Goal: Information Seeking & Learning: Learn about a topic

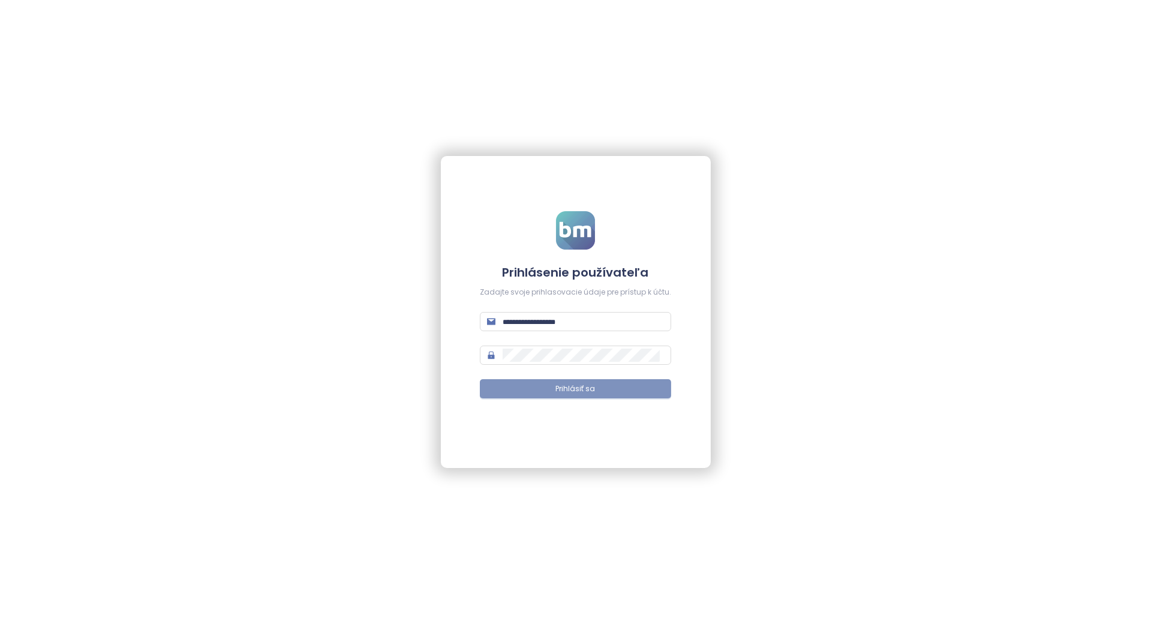
type input "**********"
click at [527, 387] on button "Prihlásiť sa" at bounding box center [575, 388] width 191 height 19
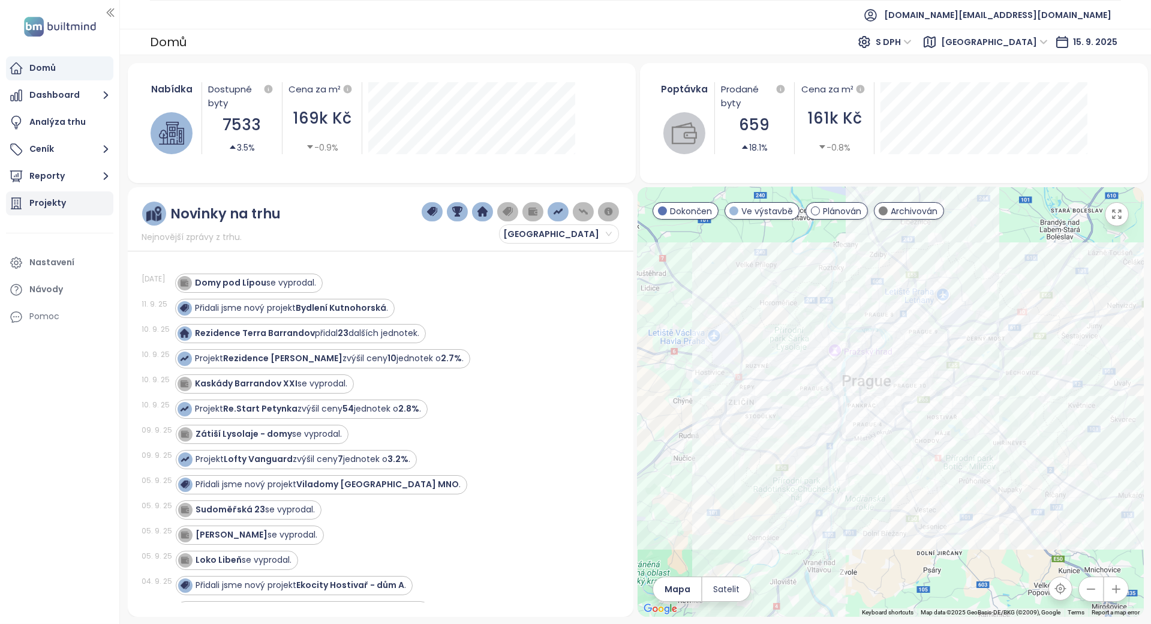
click at [40, 196] on div "Projekty" at bounding box center [47, 203] width 37 height 15
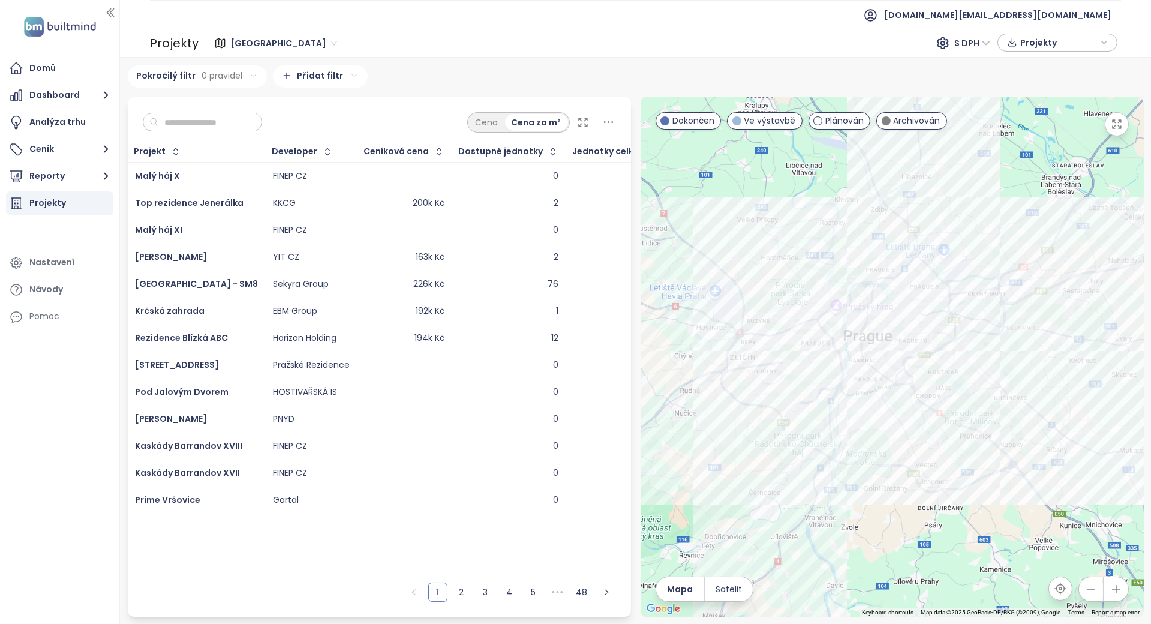
click at [187, 126] on input "text" at bounding box center [206, 122] width 97 height 18
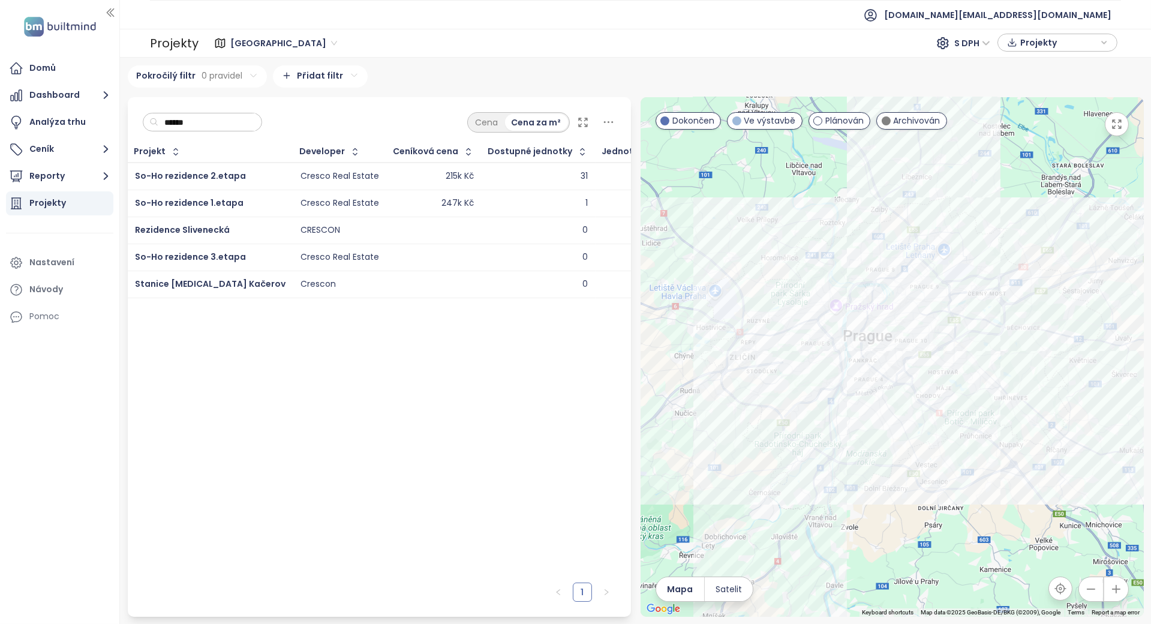
click at [356, 387] on div "Projekt Developer Ceníková cena Dostupné jednotky Jednotky celkem So-Ho reziden…" at bounding box center [379, 359] width 503 height 435
click at [201, 118] on input "******" at bounding box center [206, 122] width 97 height 18
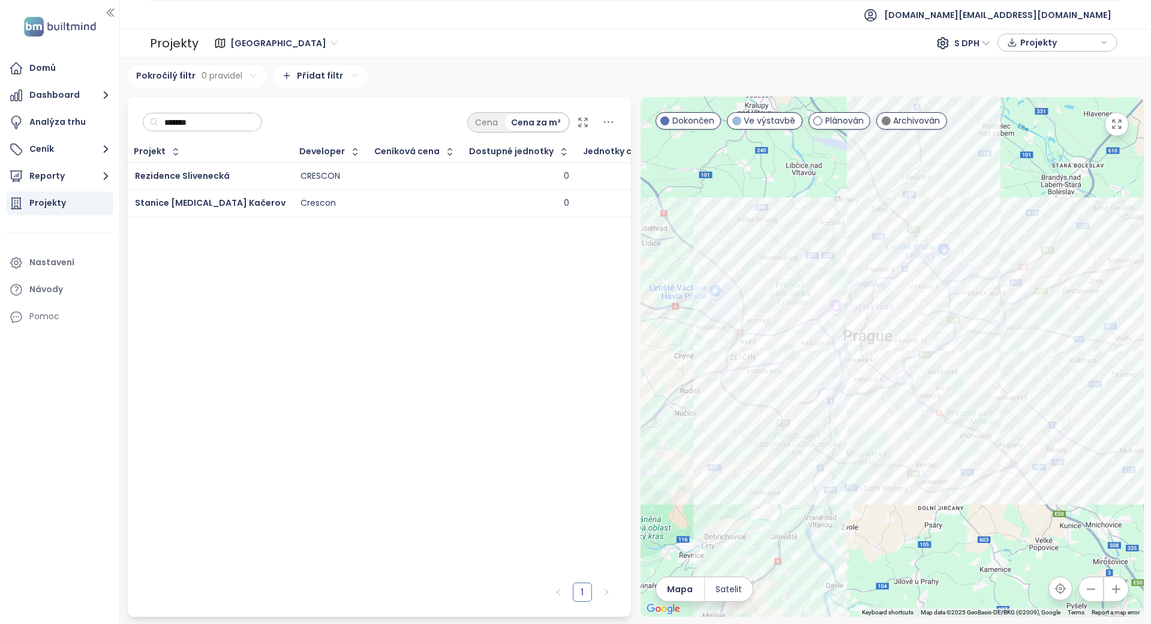
click at [208, 118] on input "*******" at bounding box center [206, 122] width 97 height 18
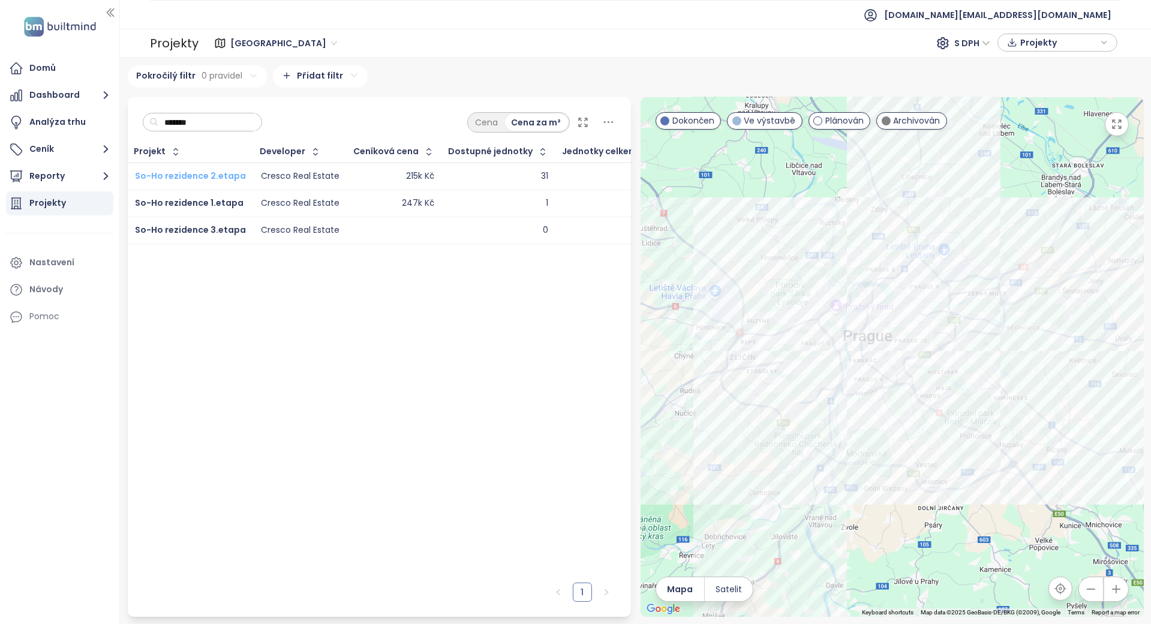
type input "******"
drag, startPoint x: 199, startPoint y: 232, endPoint x: 191, endPoint y: 232, distance: 7.8
click at [264, 303] on div "Projekt Developer Ceníková cena Dostupné jednotky Jednotky celkem So-Ho reziden…" at bounding box center [379, 359] width 503 height 435
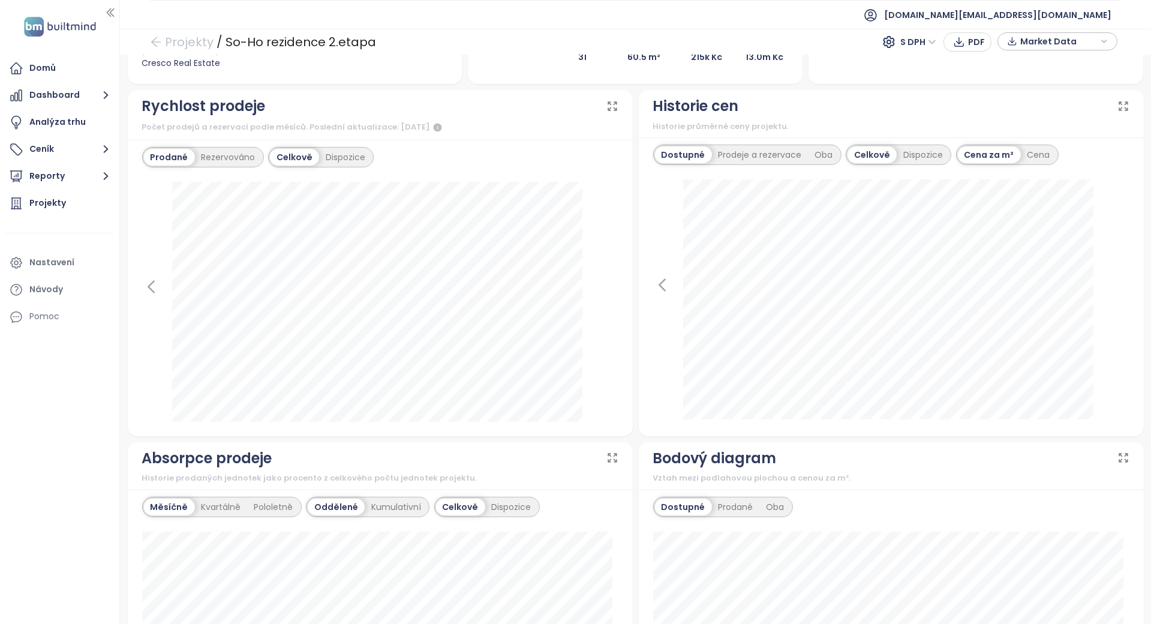
scroll to position [400, 0]
click at [146, 288] on icon at bounding box center [151, 287] width 18 height 18
click at [607, 286] on icon at bounding box center [609, 286] width 5 height 11
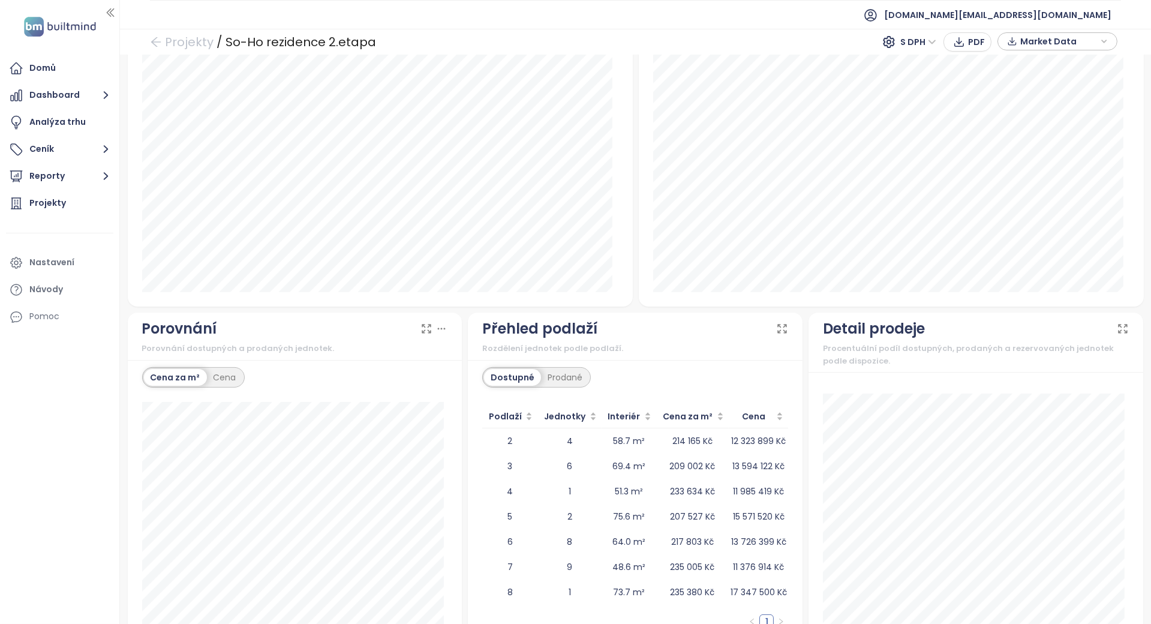
scroll to position [918, 0]
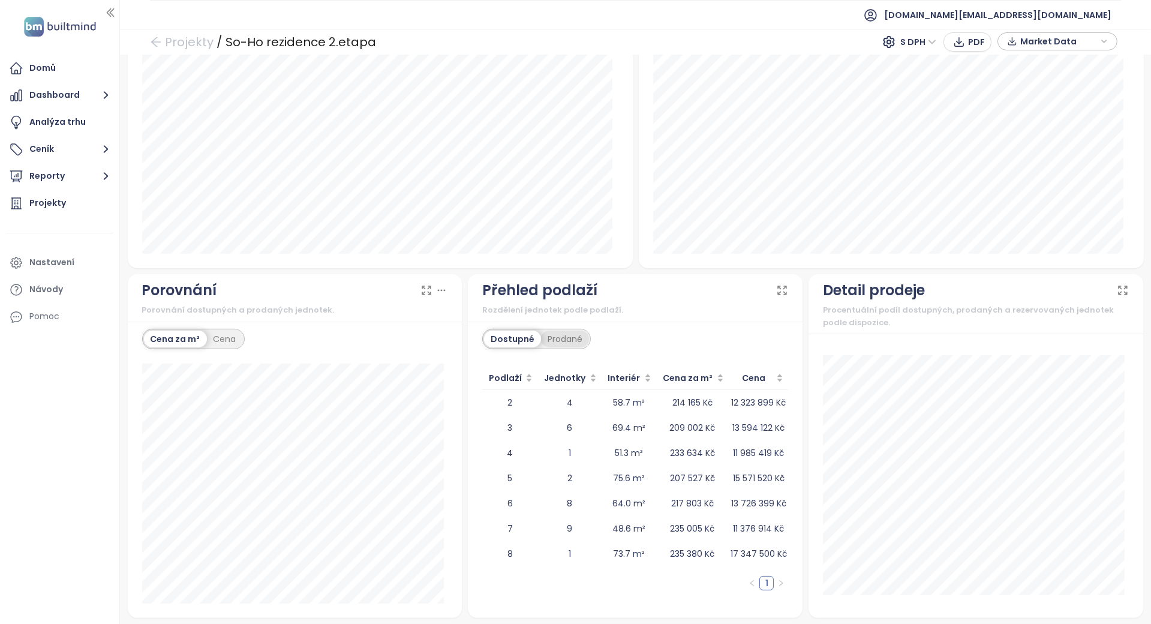
click at [565, 344] on div "Prodané" at bounding box center [565, 339] width 48 height 17
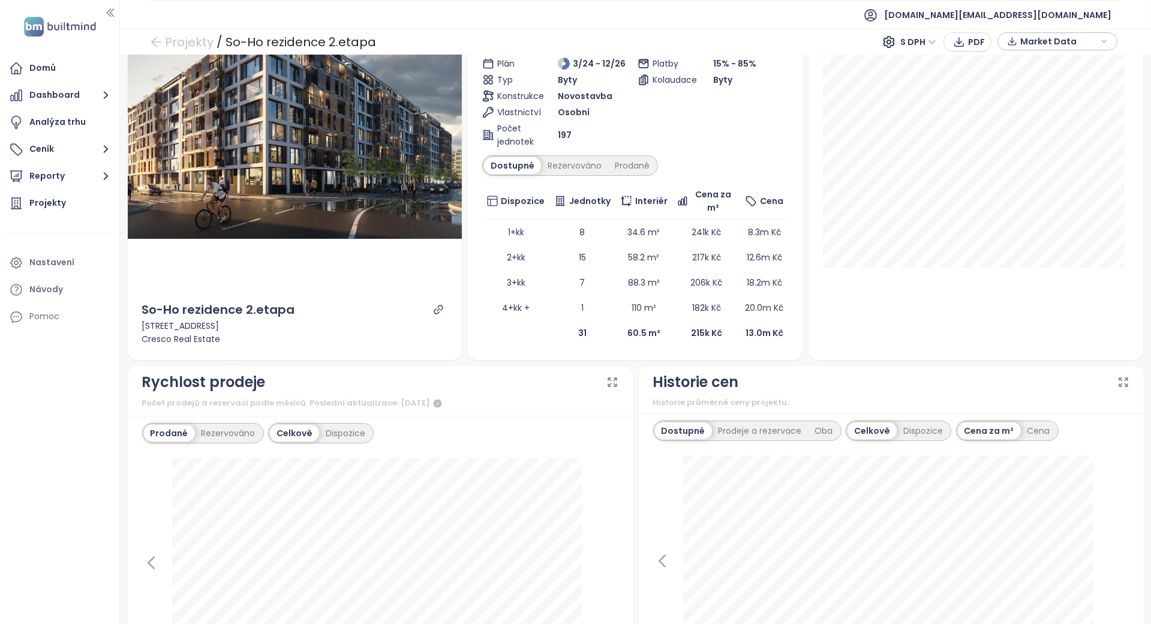
scroll to position [0, 0]
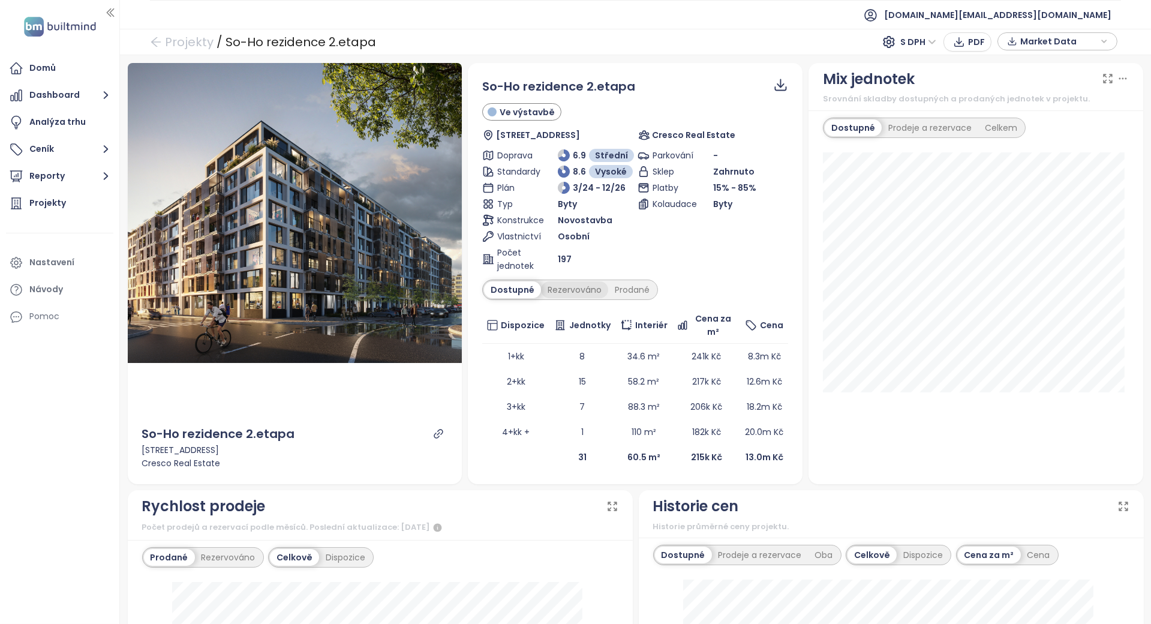
click at [568, 286] on div "Rezervováno" at bounding box center [574, 289] width 67 height 17
click at [629, 292] on div "Prodané" at bounding box center [633, 289] width 48 height 17
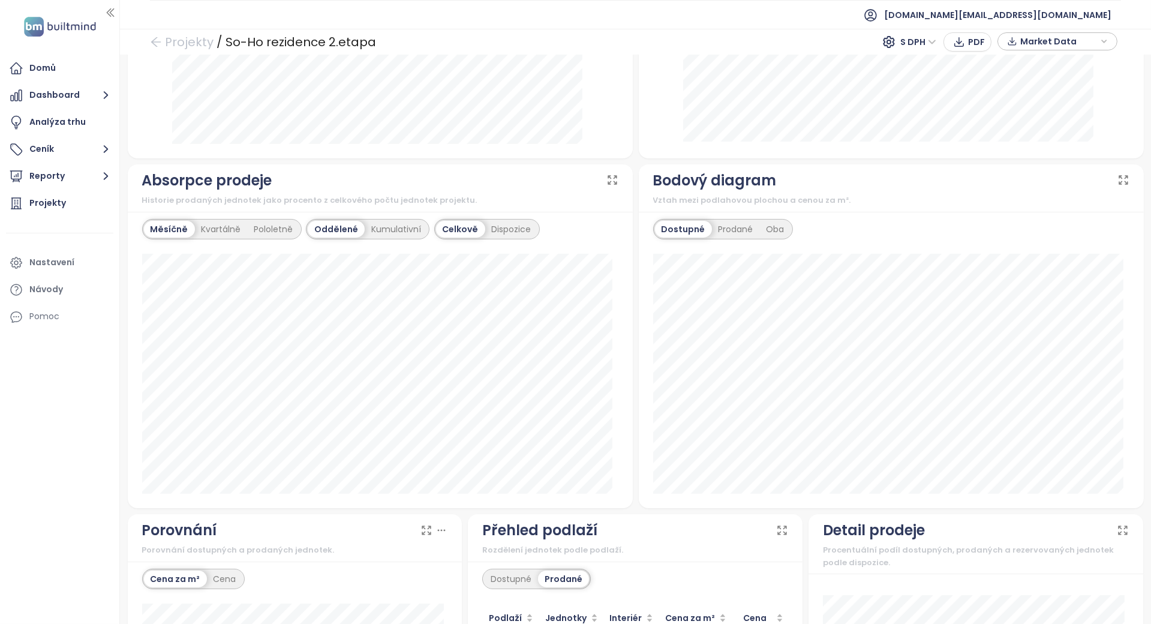
scroll to position [383, 0]
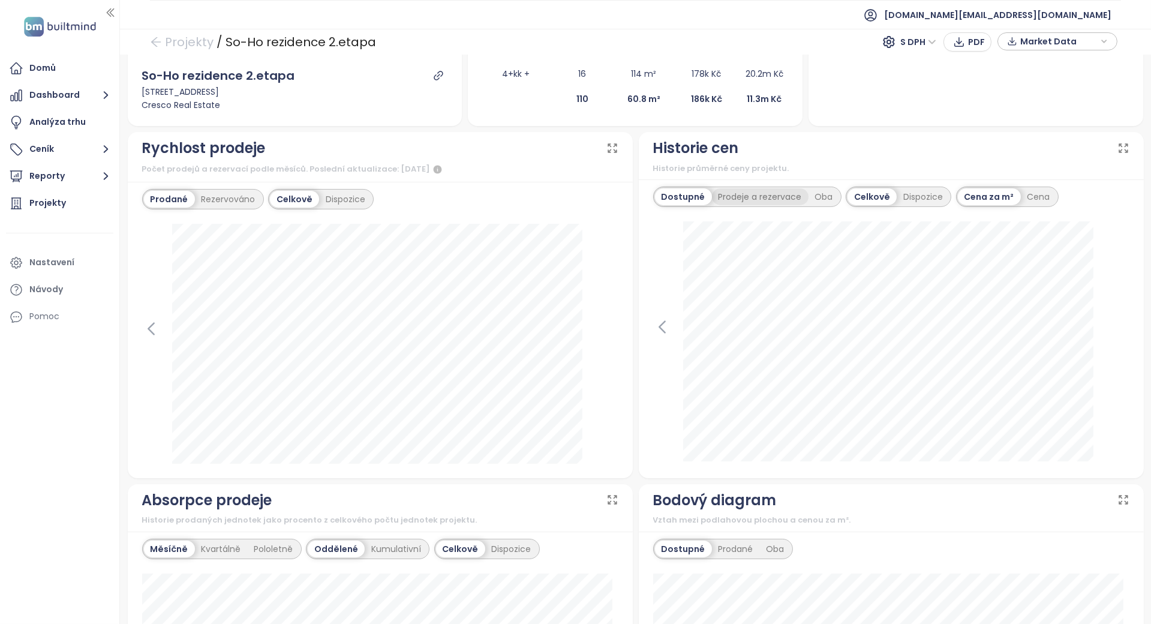
click at [732, 198] on div "Prodeje a rezervace" at bounding box center [760, 196] width 97 height 17
click at [813, 194] on div "Oba" at bounding box center [826, 196] width 31 height 17
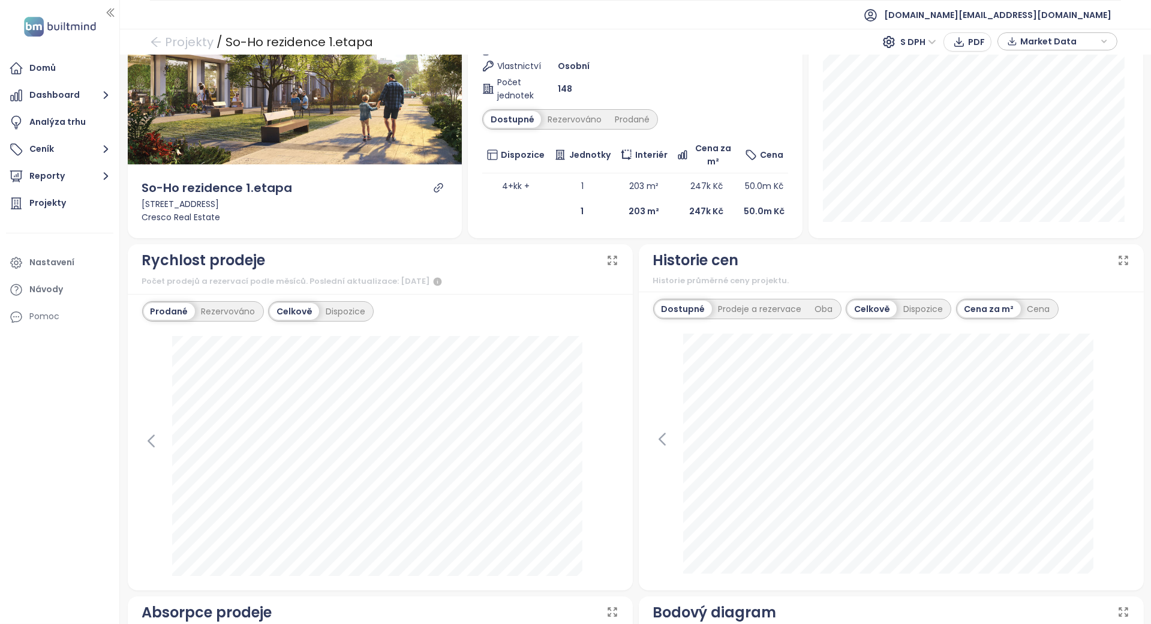
scroll to position [240, 0]
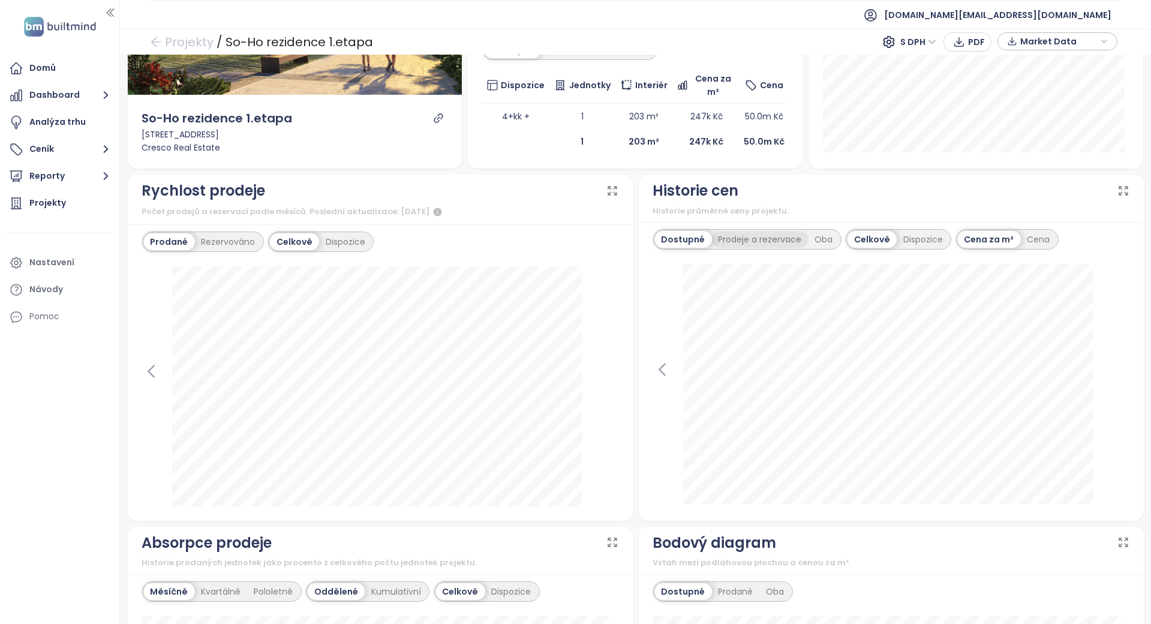
click at [761, 238] on div "Prodeje a rezervace" at bounding box center [760, 239] width 97 height 17
click at [689, 238] on div "Dostupné" at bounding box center [682, 239] width 54 height 17
click at [143, 373] on icon at bounding box center [151, 371] width 18 height 18
click at [653, 373] on icon at bounding box center [662, 370] width 18 height 18
click at [1112, 365] on icon at bounding box center [1121, 370] width 18 height 18
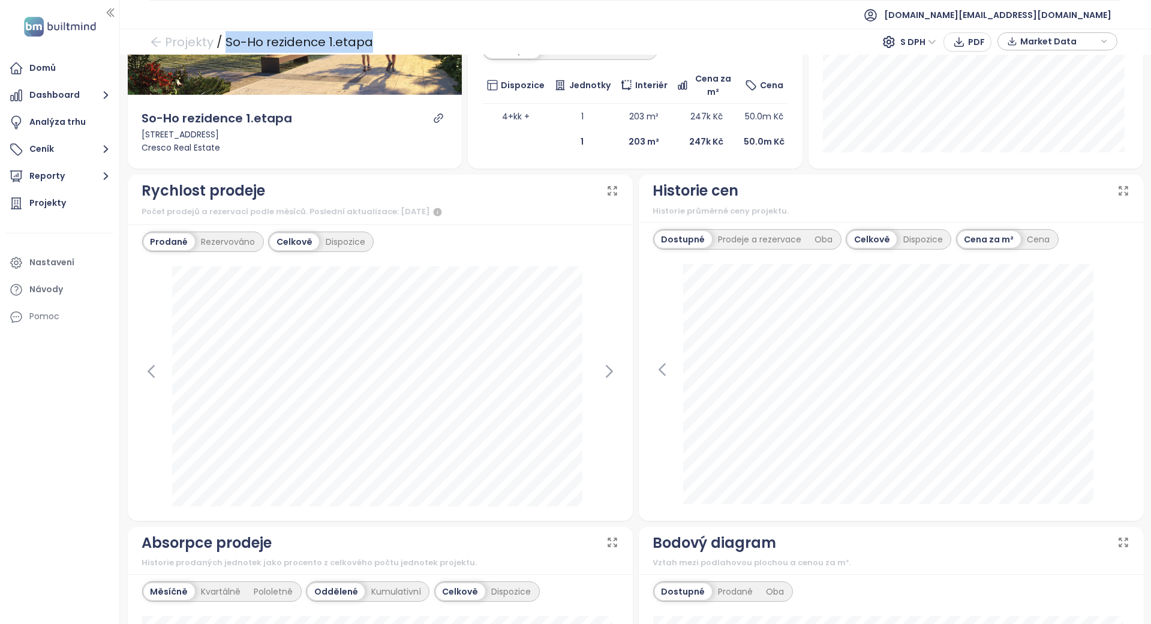
drag, startPoint x: 401, startPoint y: 38, endPoint x: 223, endPoint y: 45, distance: 178.3
click at [223, 45] on div "Projekty / So-Ho rezidence 1.etapa S DPH PDF Market Data" at bounding box center [635, 42] width 1031 height 26
copy div "So-Ho rezidence 1.etapa"
click at [607, 370] on icon at bounding box center [610, 371] width 18 height 18
click at [488, 188] on div "Rychlost prodeje" at bounding box center [380, 190] width 476 height 23
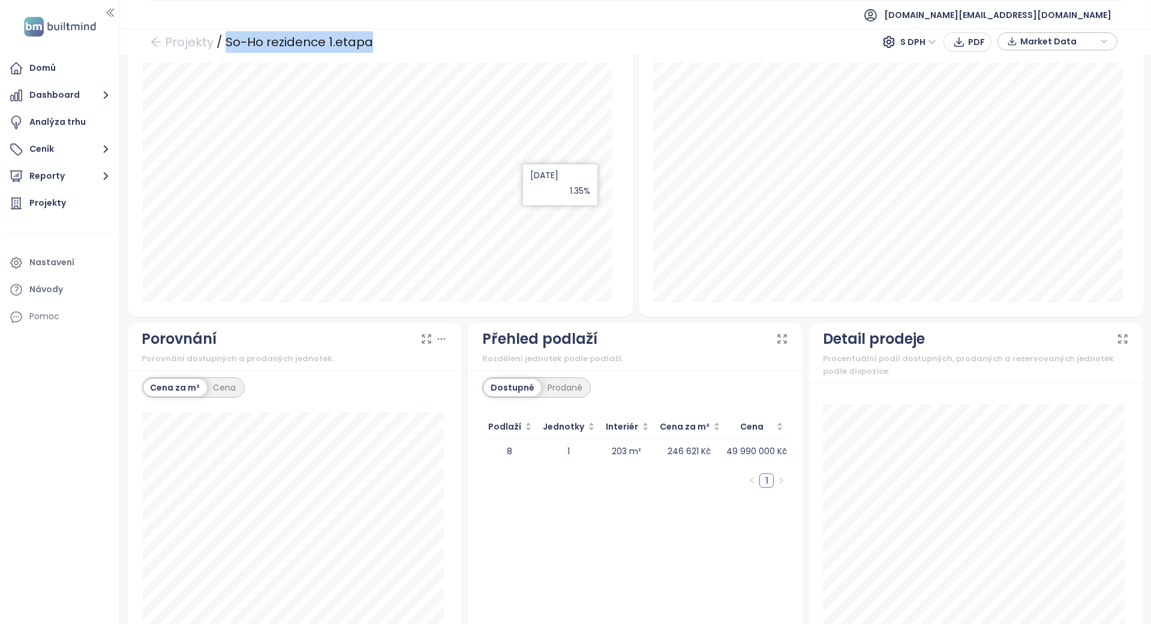
scroll to position [842, 0]
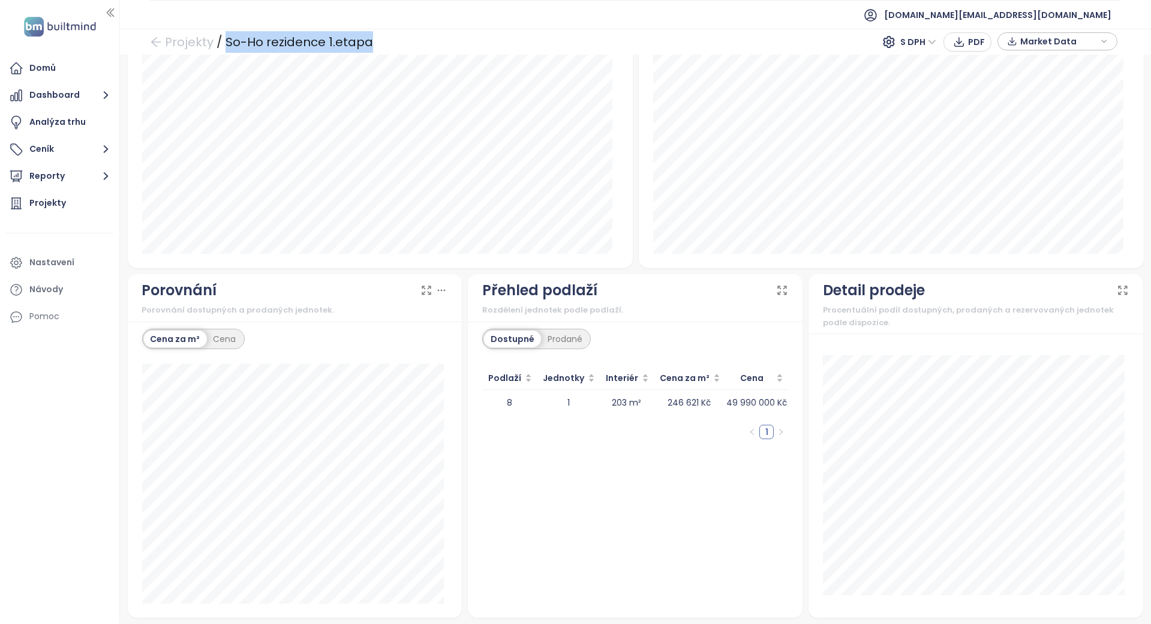
click at [559, 329] on div "Dostupné Prodané" at bounding box center [536, 339] width 109 height 20
click at [553, 337] on div "Prodané" at bounding box center [565, 339] width 48 height 17
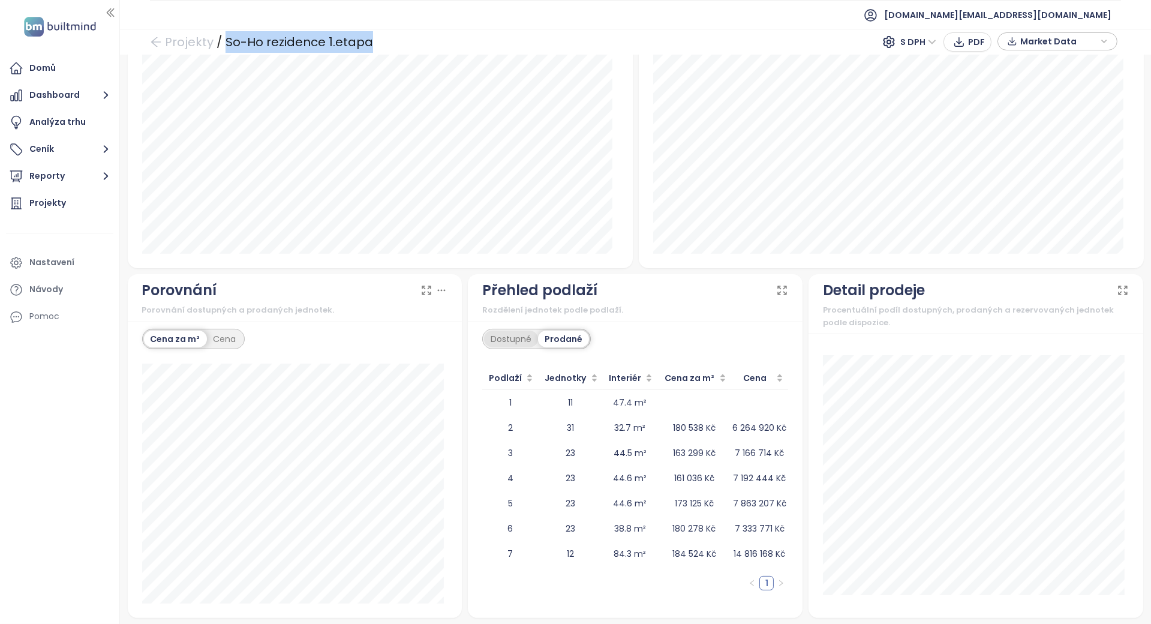
click at [506, 336] on div "Dostupné" at bounding box center [511, 339] width 54 height 17
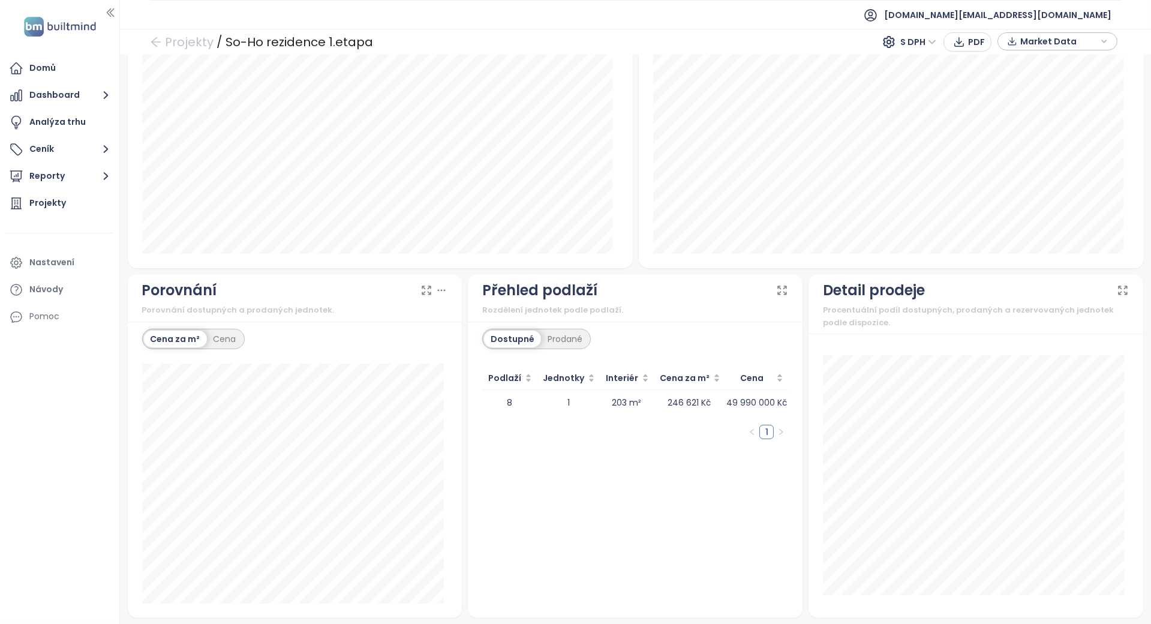
click at [214, 276] on div "Porovnání Porovnání dostupných a prodaných jednotek." at bounding box center [295, 298] width 335 height 48
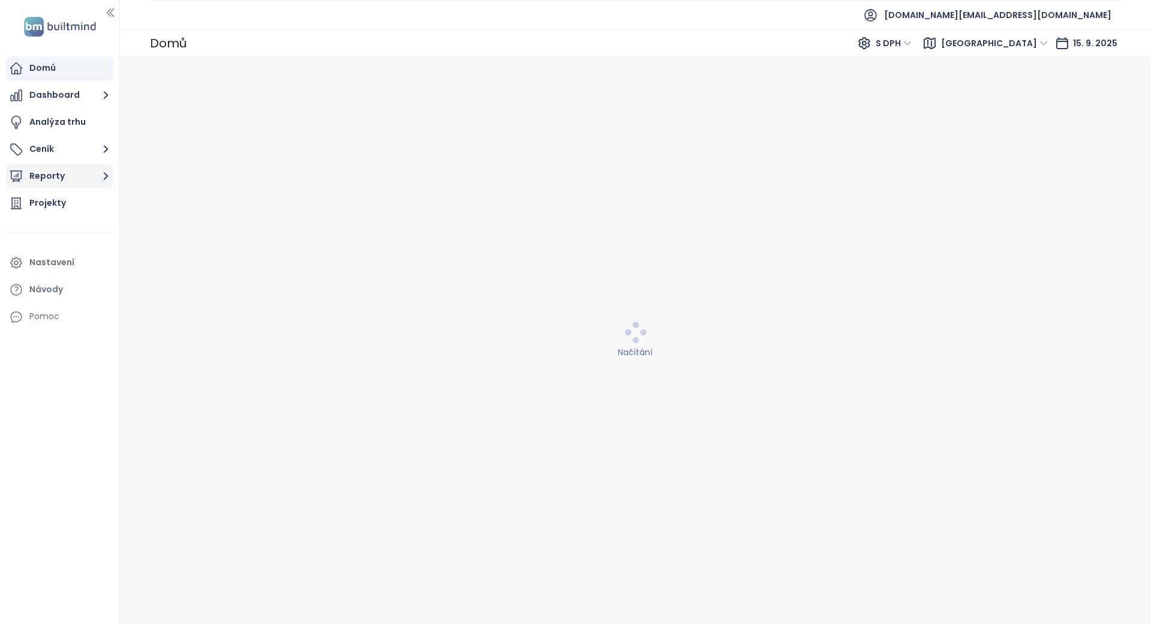
click at [90, 175] on button "Reporty" at bounding box center [59, 176] width 107 height 24
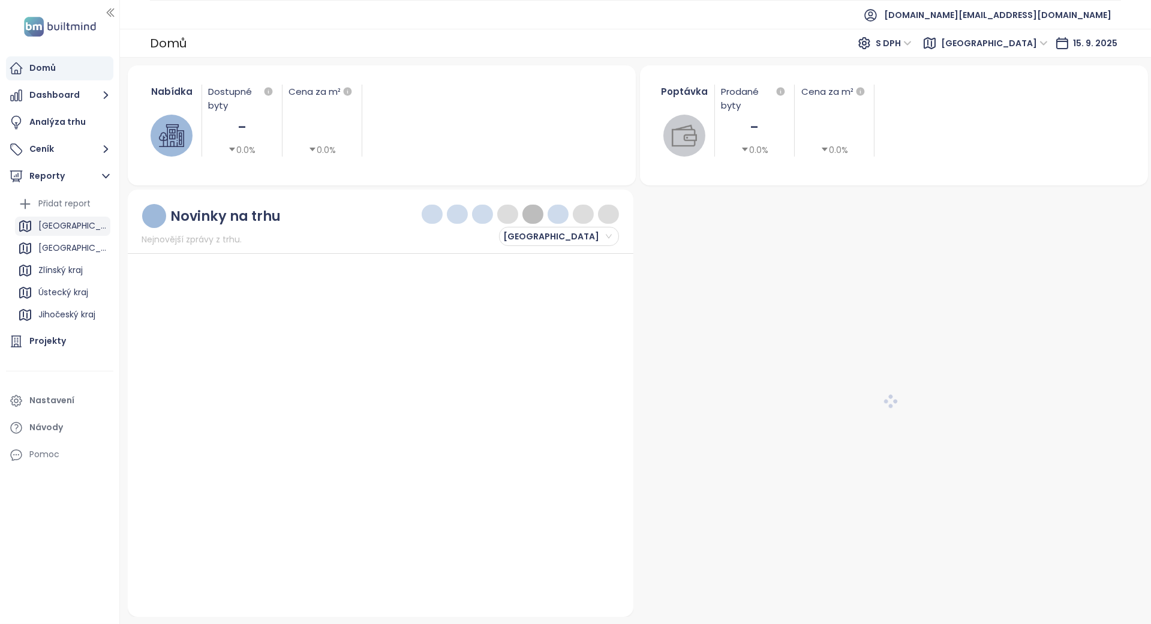
click at [69, 221] on div "[GEOGRAPHIC_DATA]" at bounding box center [62, 226] width 95 height 19
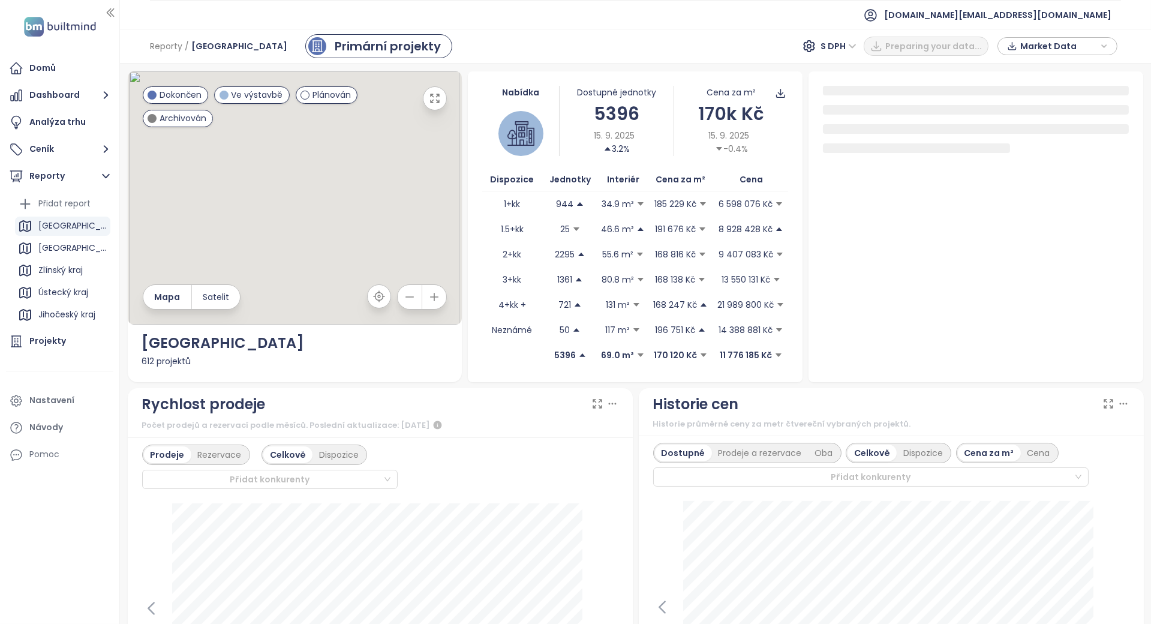
scroll to position [960, 0]
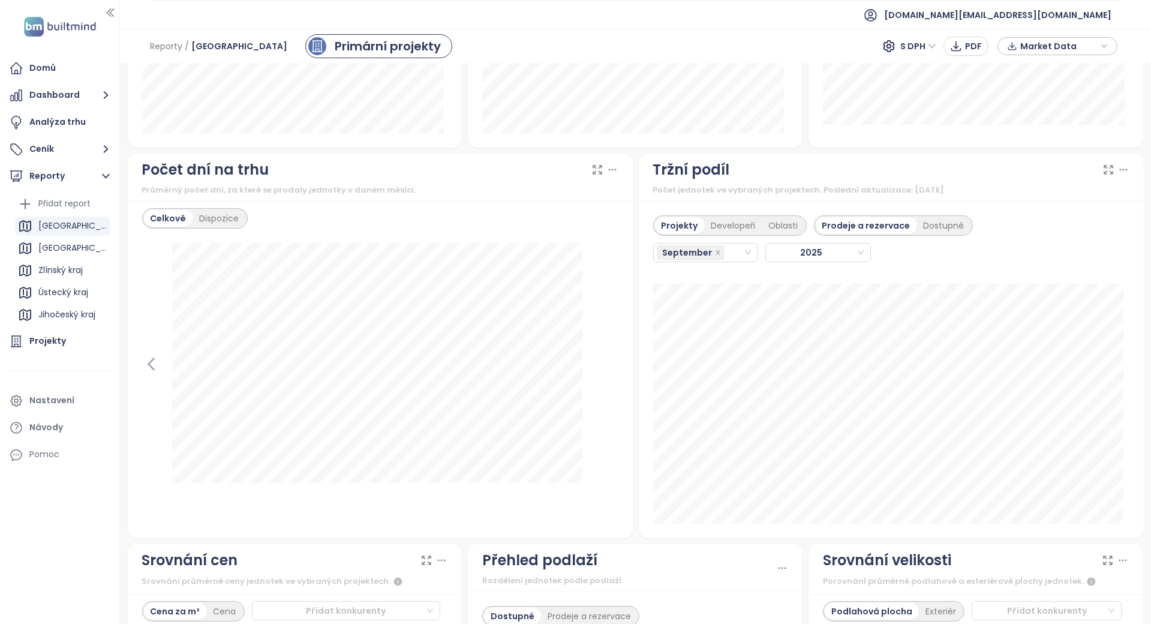
click at [604, 523] on div "← Move left → Move right ↑ Move up ↓ Move down + Zoom in - Zoom out Home Jump l…" at bounding box center [636, 34] width 1022 height 1846
drag, startPoint x: 65, startPoint y: 341, endPoint x: 86, endPoint y: 286, distance: 59.1
click at [65, 341] on div "Projekty" at bounding box center [59, 341] width 107 height 24
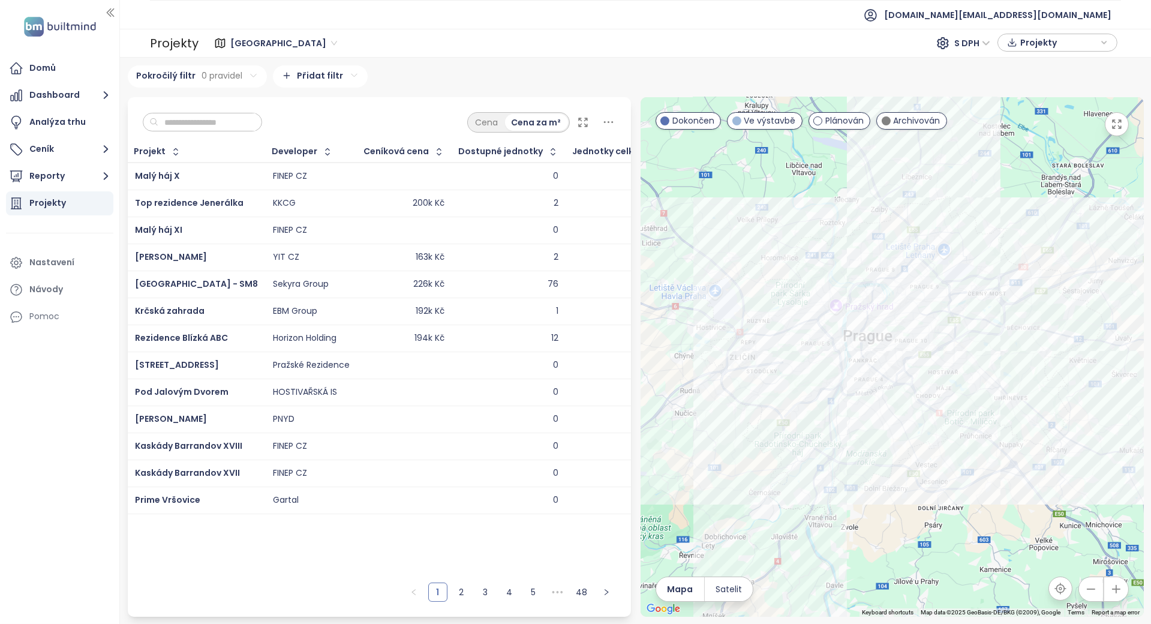
click at [239, 118] on input "text" at bounding box center [206, 122] width 97 height 18
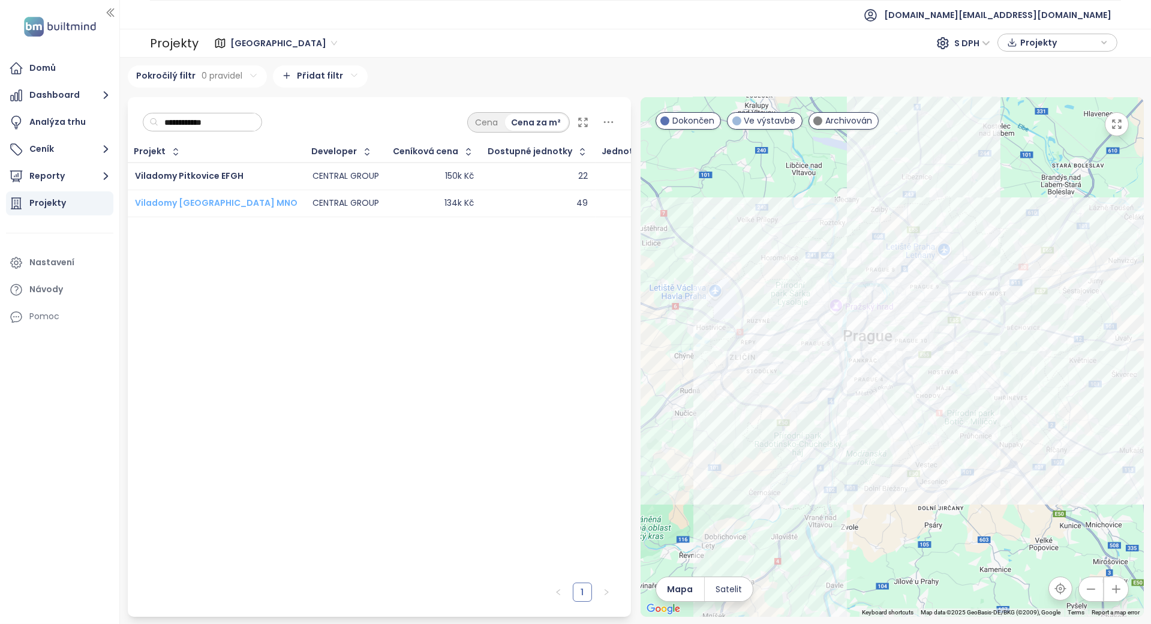
type input "**********"
click at [216, 204] on span "Viladomy [GEOGRAPHIC_DATA] MNO" at bounding box center [216, 203] width 163 height 12
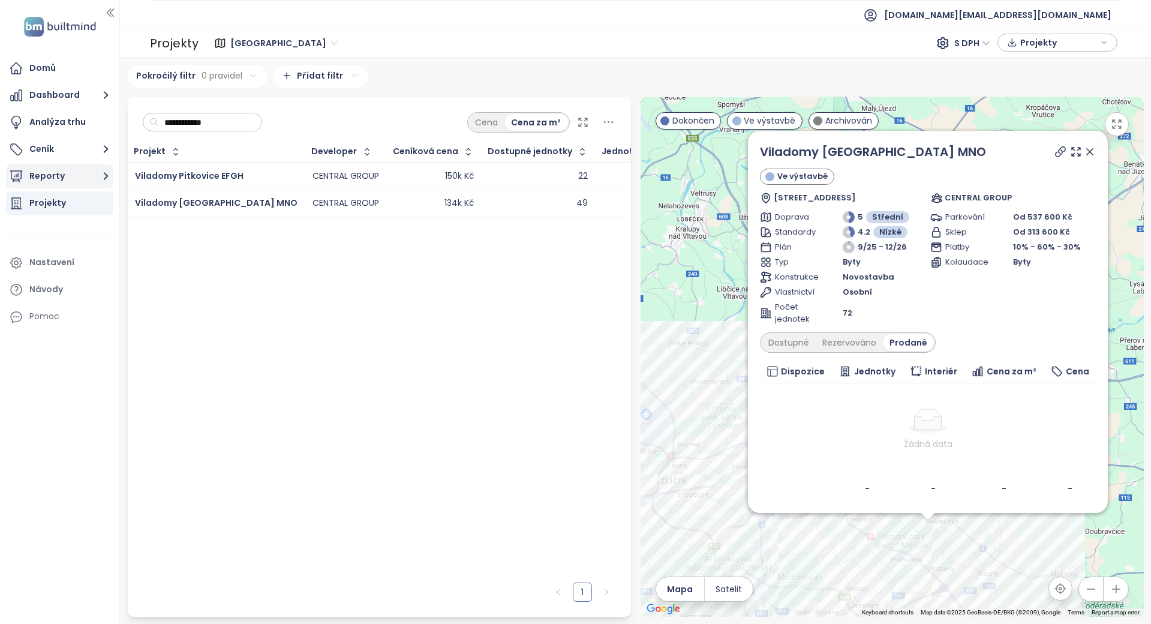
click at [70, 174] on button "Reporty" at bounding box center [59, 176] width 107 height 24
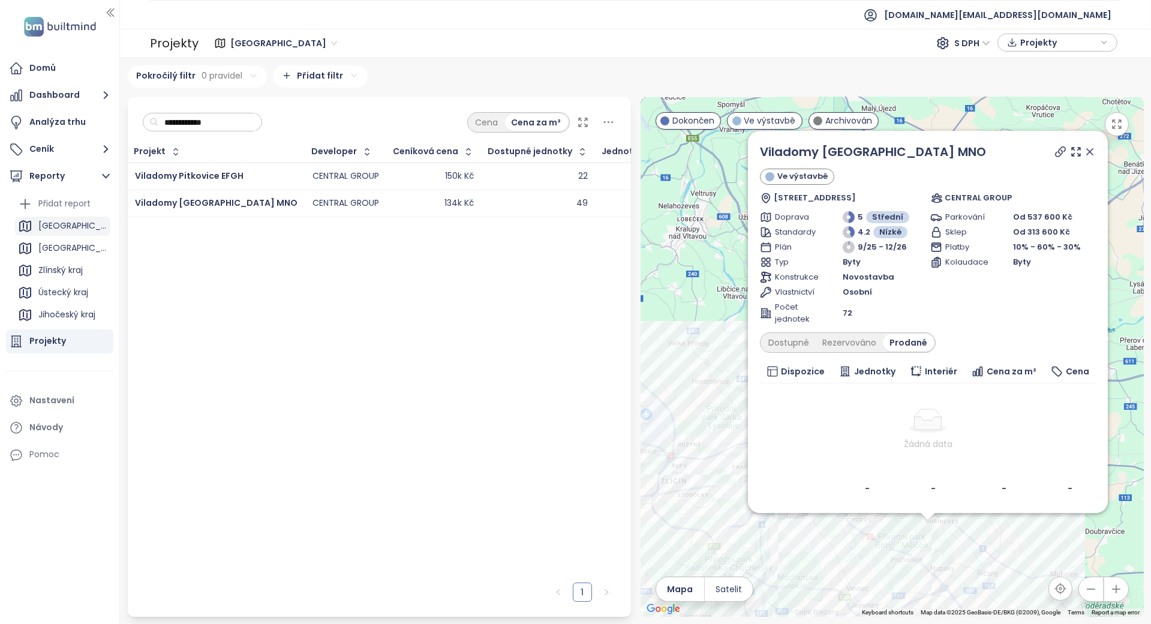
click at [73, 221] on div "[GEOGRAPHIC_DATA]" at bounding box center [62, 226] width 95 height 19
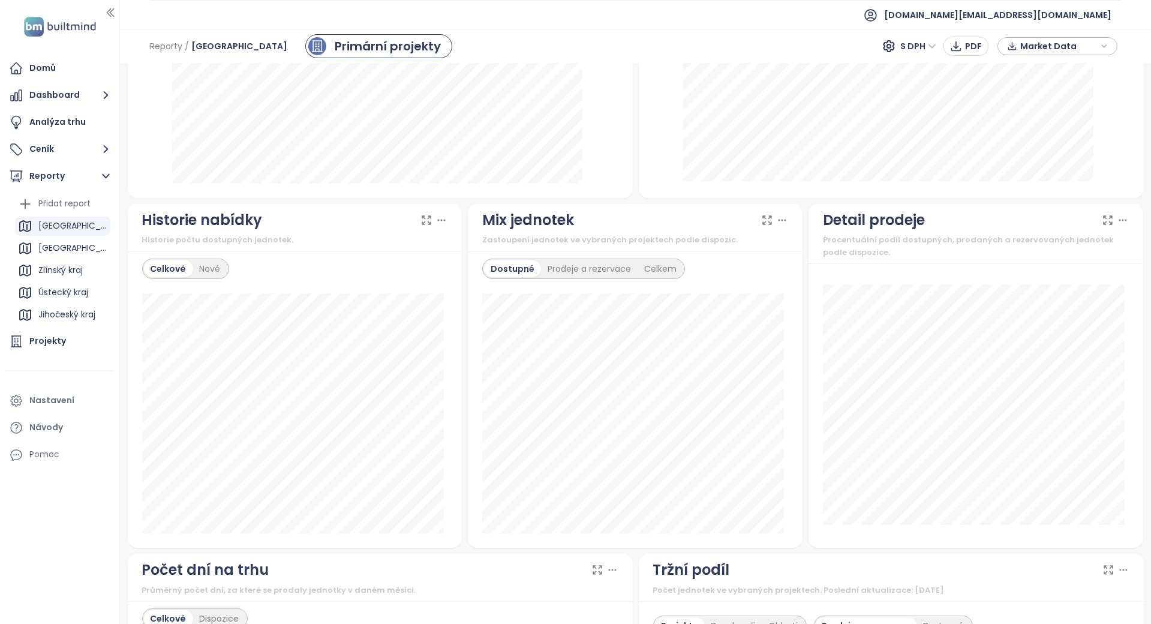
scroll to position [1040, 0]
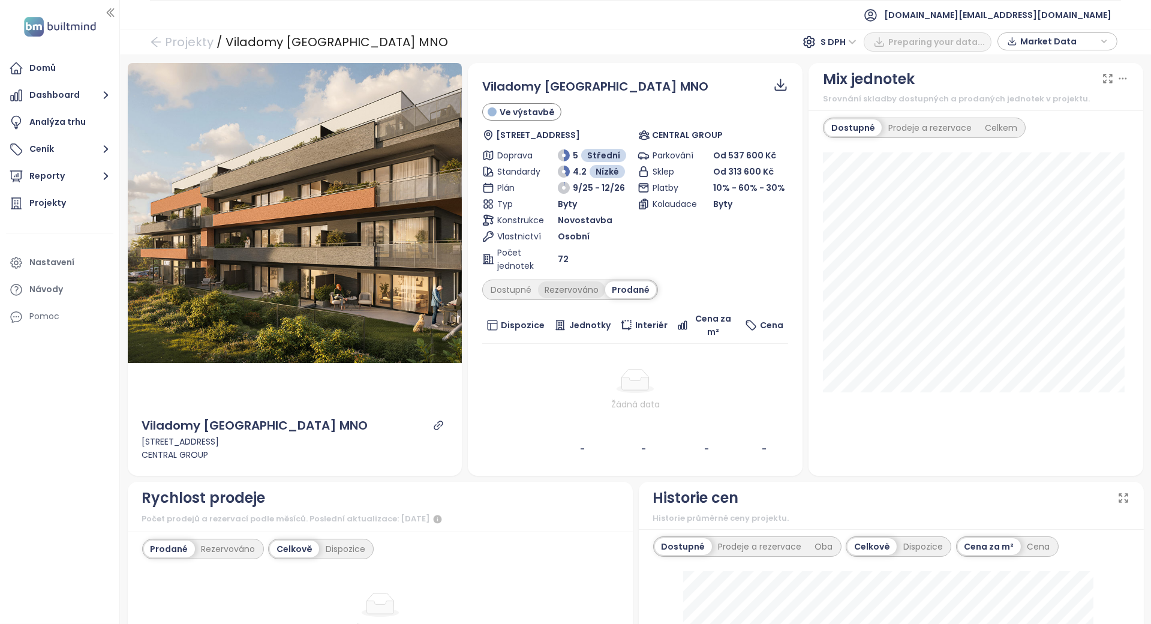
click at [556, 293] on div "Rezervováno" at bounding box center [571, 289] width 67 height 17
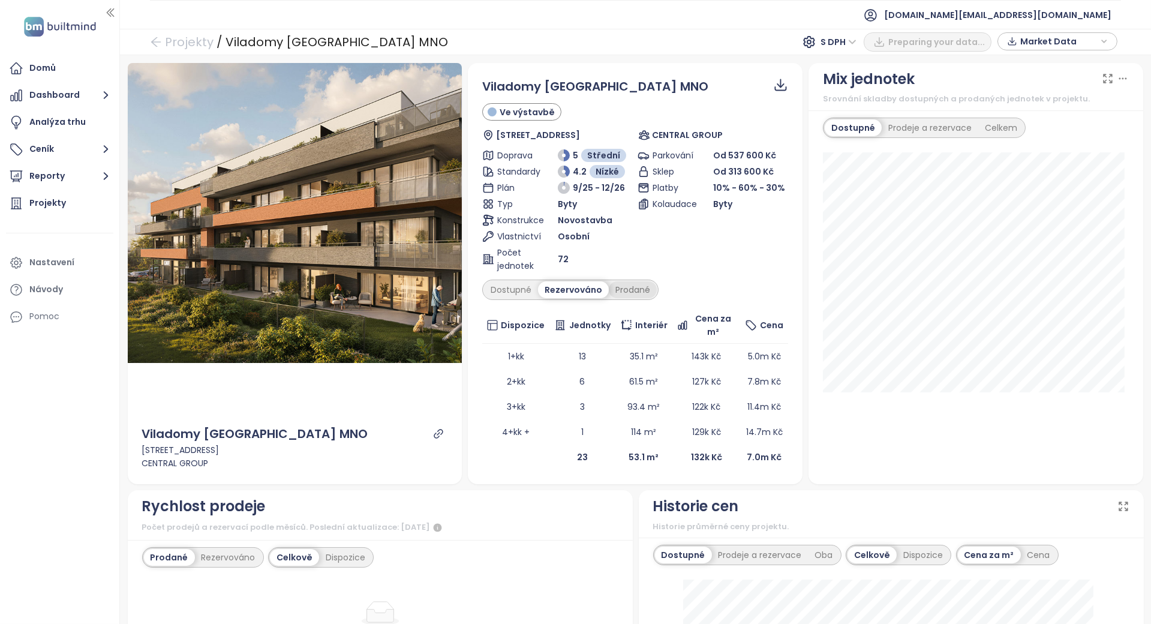
click at [619, 283] on div "Prodané" at bounding box center [633, 289] width 48 height 17
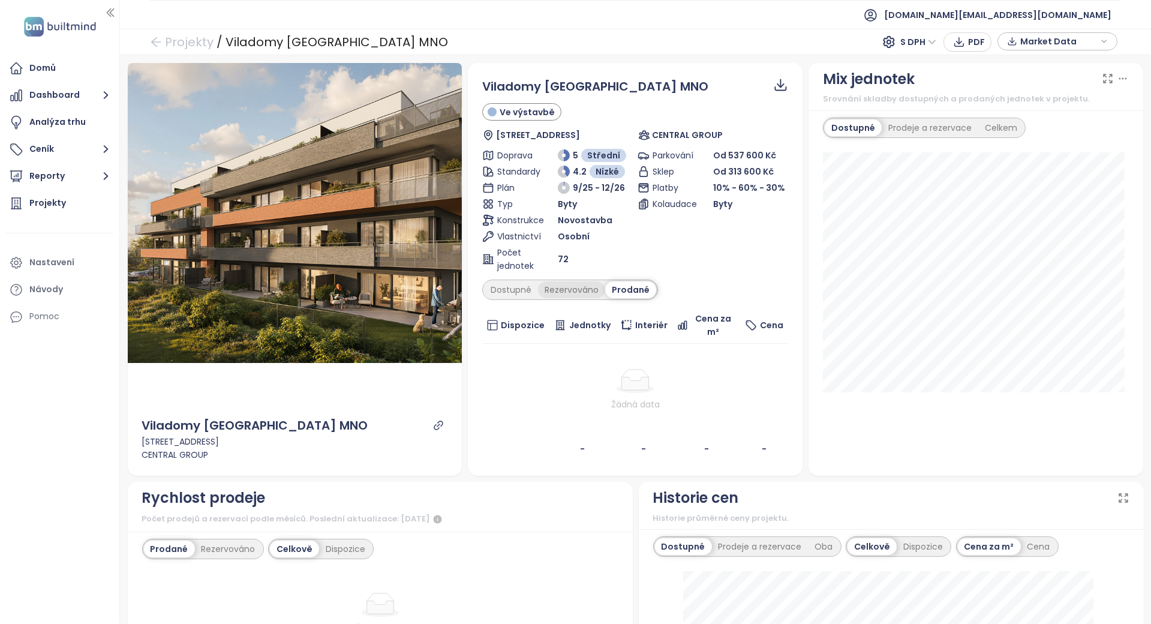
click at [538, 293] on div "Rezervováno" at bounding box center [571, 289] width 67 height 17
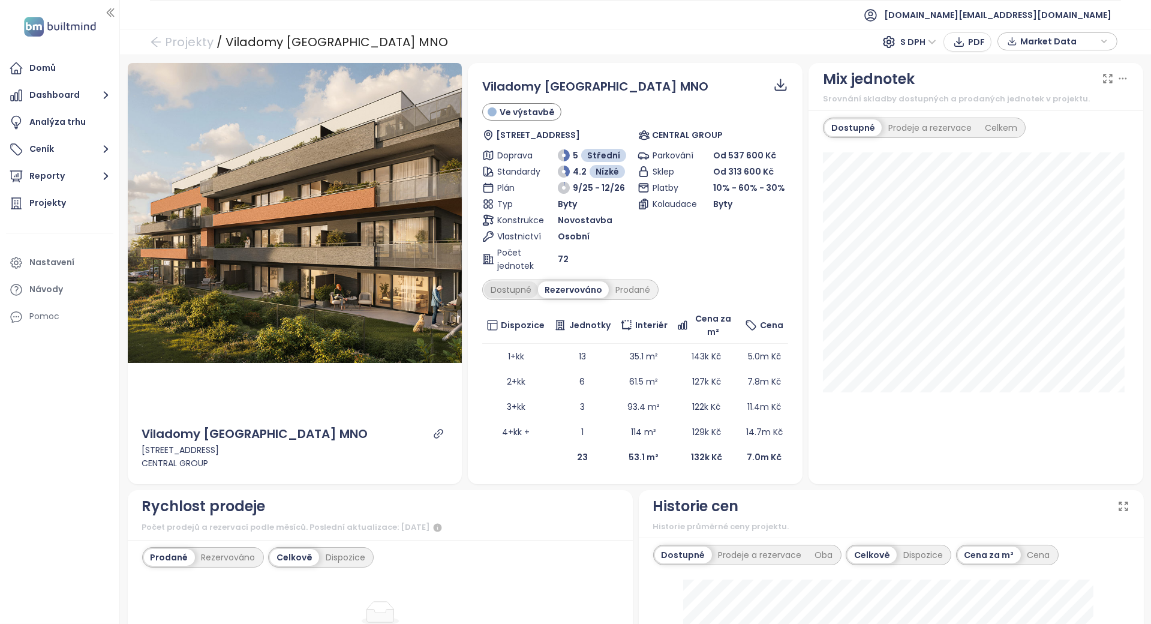
click at [520, 292] on div "Dostupné" at bounding box center [511, 289] width 54 height 17
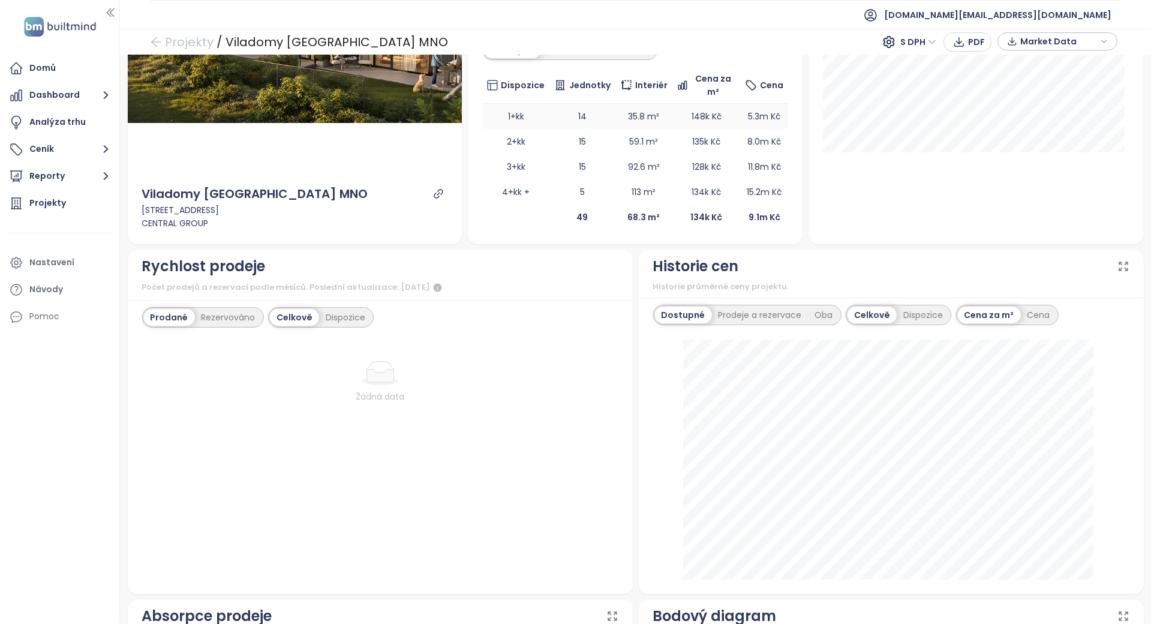
scroll to position [80, 0]
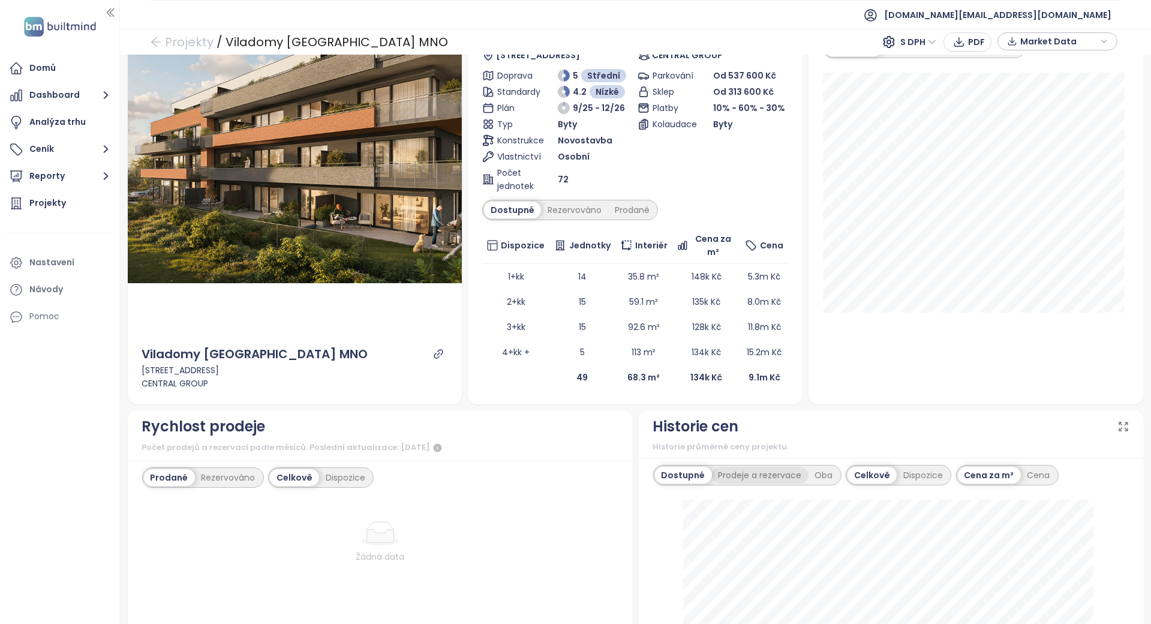
click at [751, 470] on div "Prodeje a rezervace" at bounding box center [760, 475] width 97 height 17
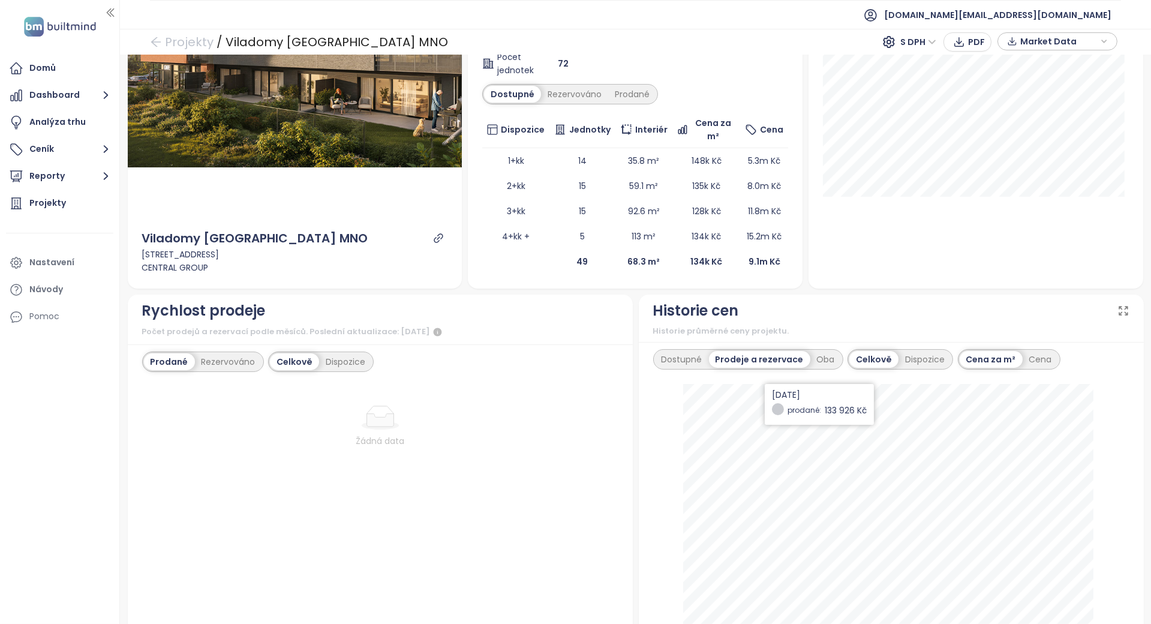
scroll to position [320, 0]
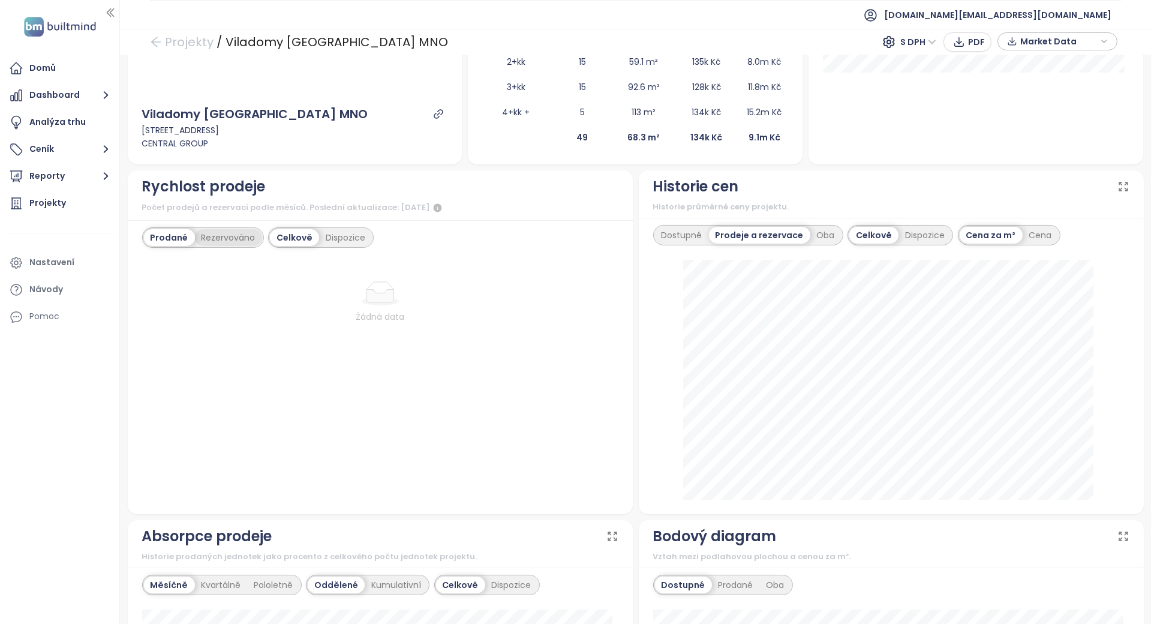
click at [212, 236] on div "Rezervováno" at bounding box center [228, 237] width 67 height 17
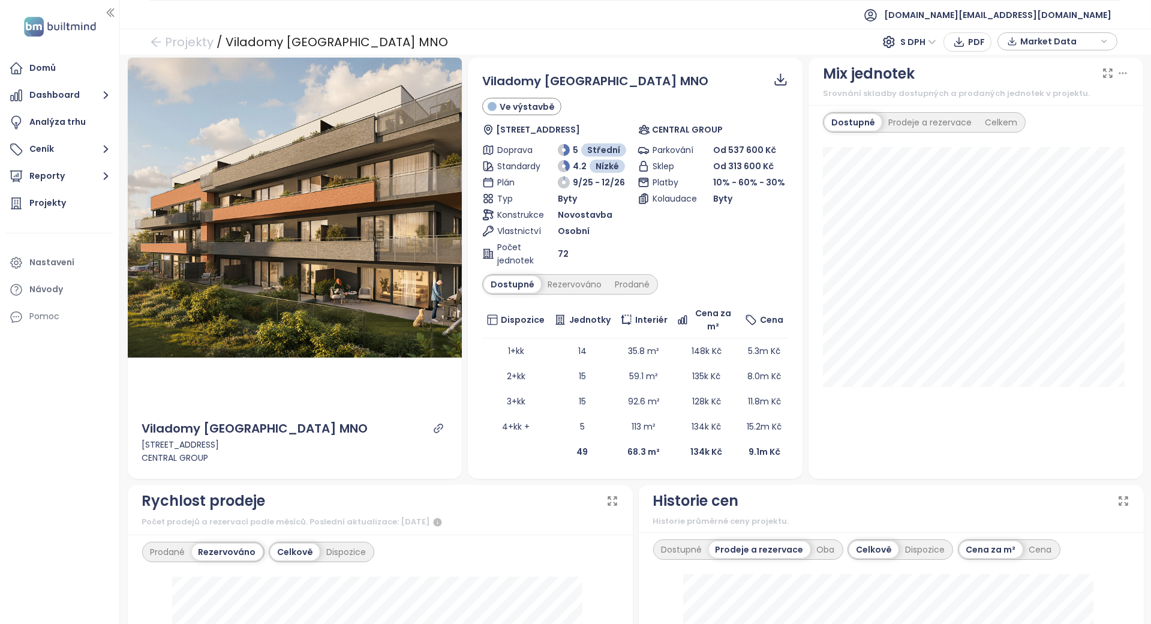
scroll to position [0, 0]
